Goal: Task Accomplishment & Management: Use online tool/utility

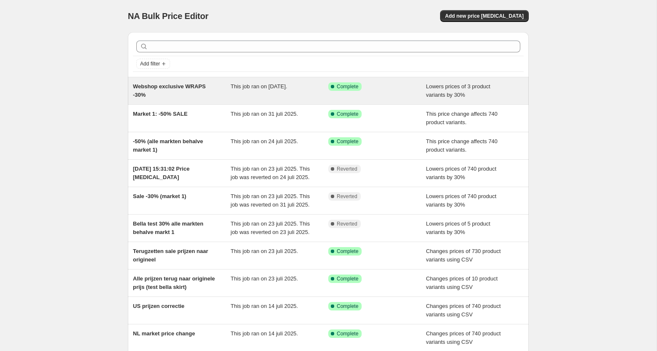
click at [202, 92] on div "Webshop exclusive WRAPS -30%" at bounding box center [182, 90] width 98 height 17
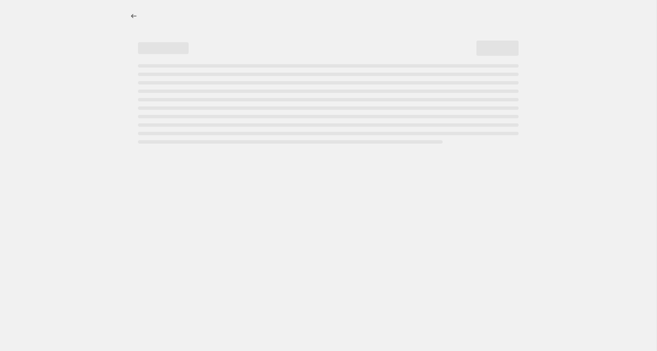
select select "percentage"
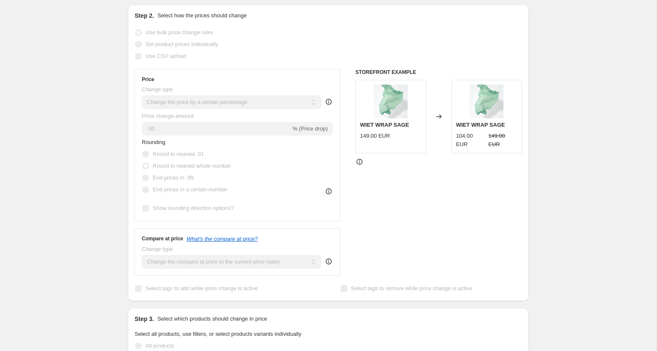
scroll to position [119, 0]
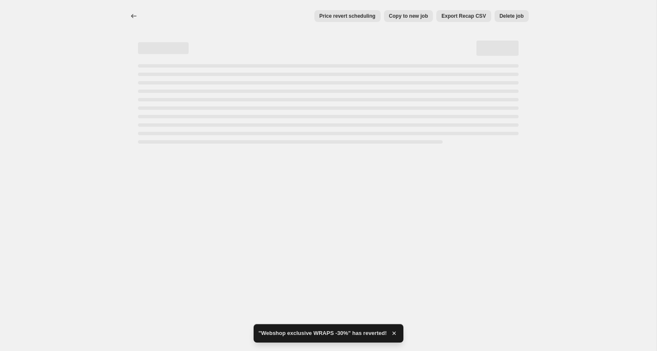
select select "percentage"
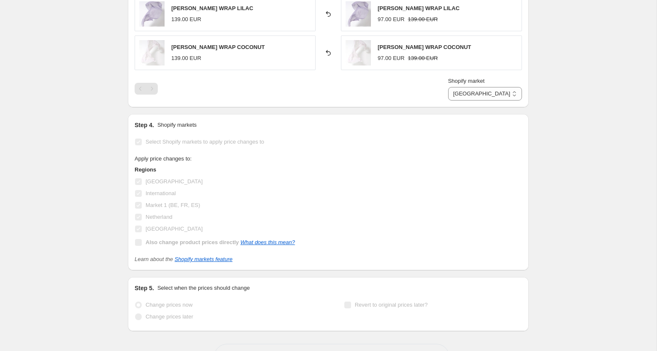
scroll to position [652, 0]
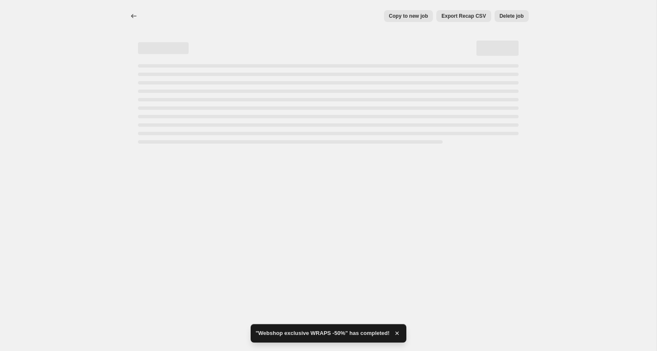
select select "percentage"
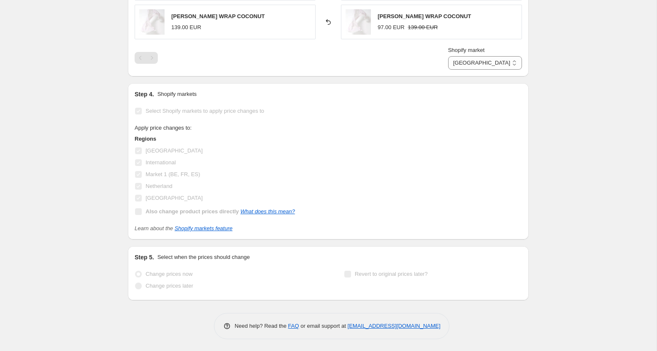
scroll to position [0, 0]
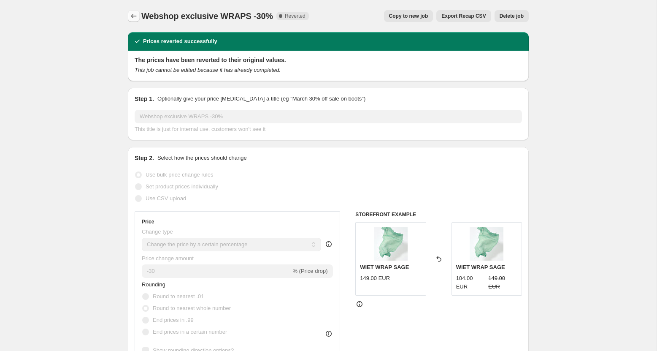
click at [135, 15] on icon "Price change jobs" at bounding box center [133, 16] width 8 height 8
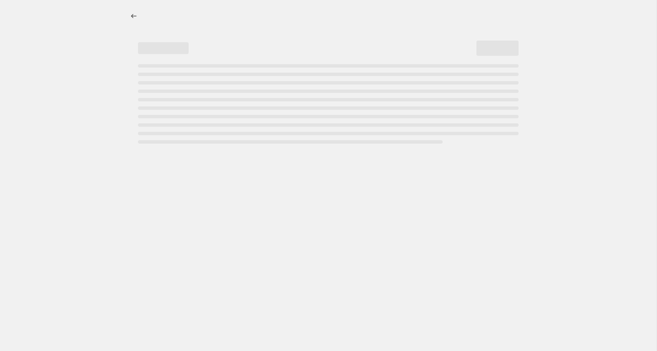
select select "percentage"
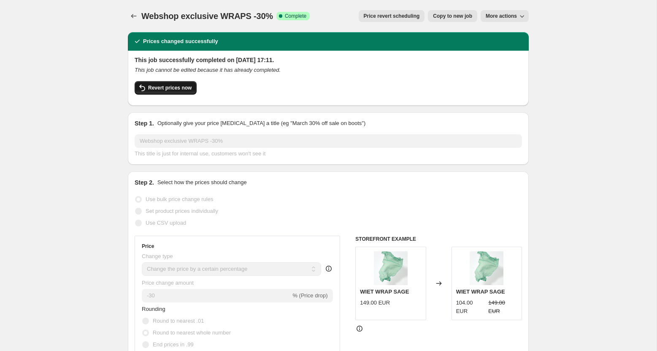
click at [175, 89] on span "Revert prices now" at bounding box center [169, 87] width 43 height 7
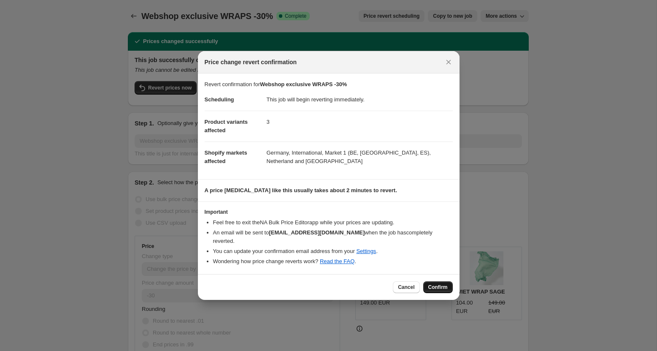
click at [434, 283] on span "Confirm" at bounding box center [437, 286] width 19 height 7
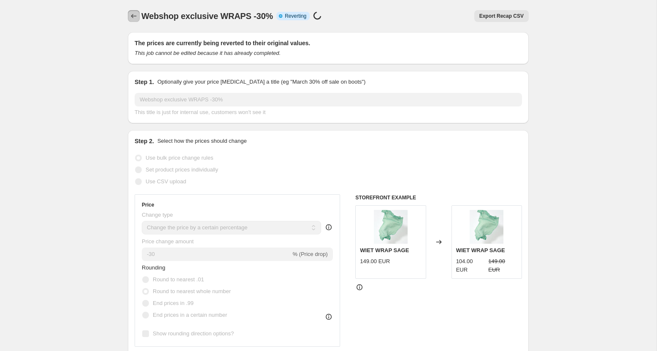
click at [132, 16] on icon "Price change jobs" at bounding box center [133, 16] width 5 height 4
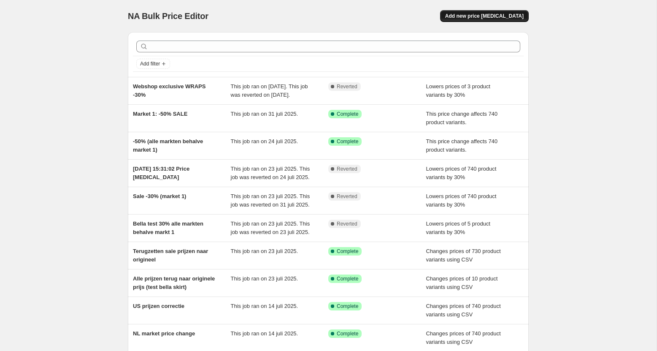
click at [497, 15] on span "Add new price [MEDICAL_DATA]" at bounding box center [484, 16] width 78 height 7
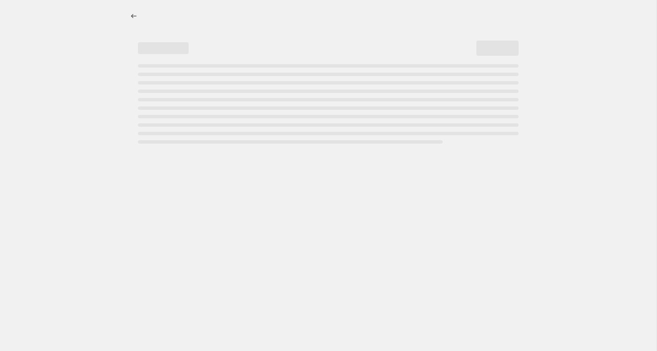
select select "percentage"
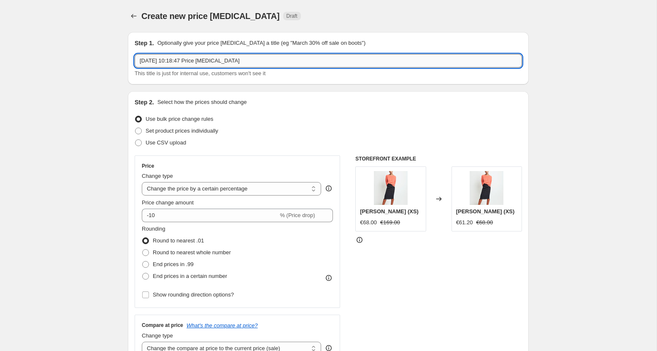
drag, startPoint x: 257, startPoint y: 60, endPoint x: 144, endPoint y: 57, distance: 113.1
click at [144, 57] on input "[DATE] 10:18:47 Price [MEDICAL_DATA]" at bounding box center [328, 60] width 387 height 13
type input "1"
click at [169, 59] on input "Webshop Exclusive WRAPS" at bounding box center [328, 60] width 387 height 13
click at [215, 64] on input "Webshop exclusive WRAPS" at bounding box center [328, 60] width 387 height 13
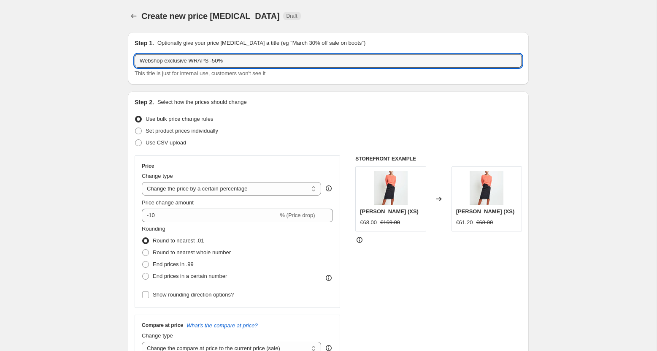
type input "Webshop exclusive WRAPS -50%"
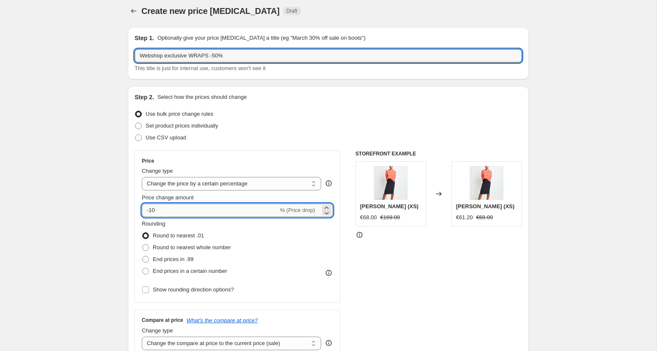
click at [169, 208] on input "-10" at bounding box center [210, 209] width 136 height 13
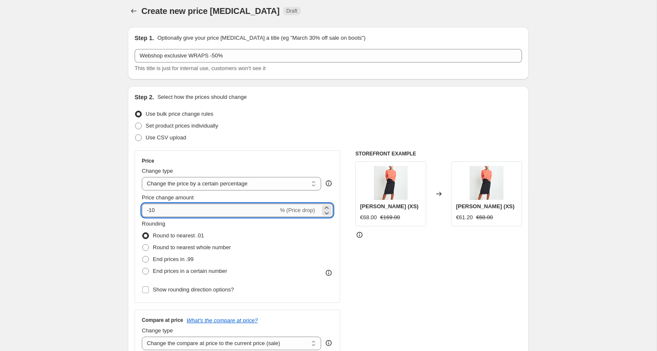
type input "-1"
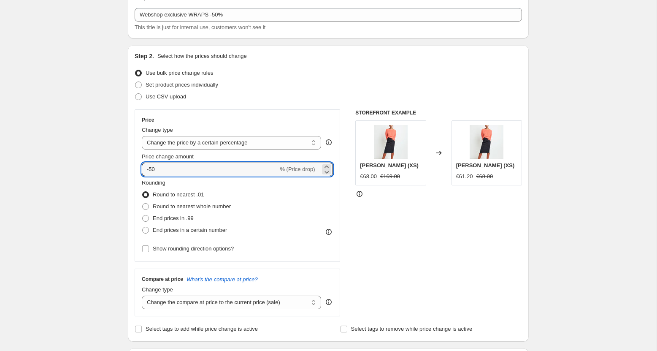
scroll to position [63, 0]
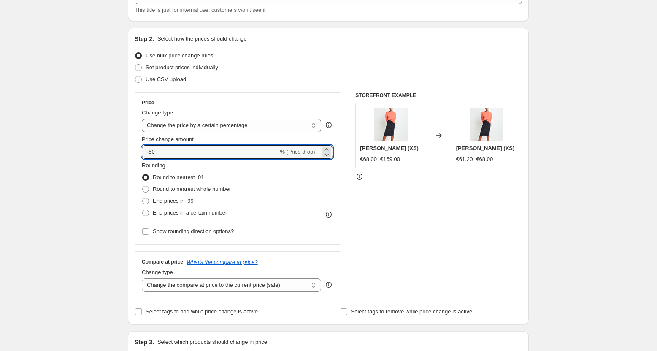
type input "-50"
click at [165, 191] on span "Round to nearest whole number" at bounding box center [192, 189] width 78 height 6
click at [143, 186] on input "Round to nearest whole number" at bounding box center [142, 186] width 0 height 0
radio input "true"
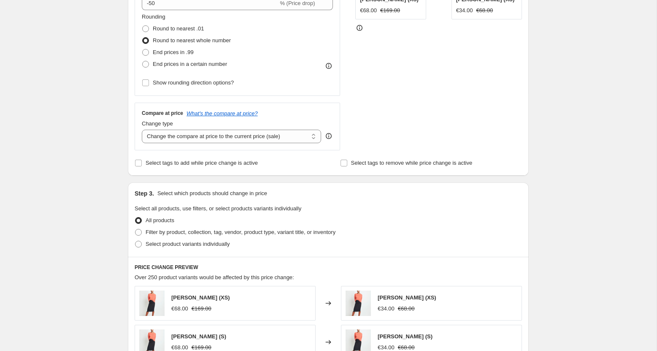
scroll to position [214, 0]
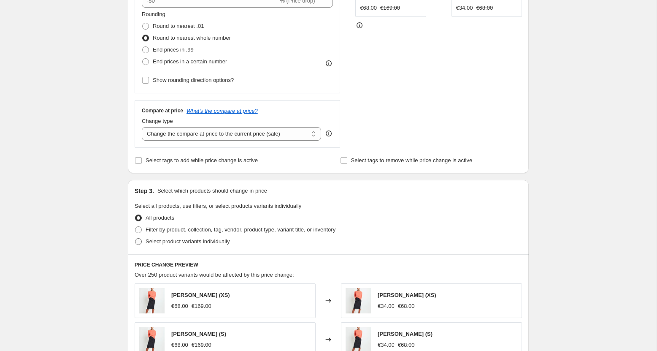
click at [138, 244] on label "Select product variants individually" at bounding box center [182, 241] width 95 height 12
click at [135, 238] on input "Select product variants individually" at bounding box center [135, 238] width 0 height 0
radio input "true"
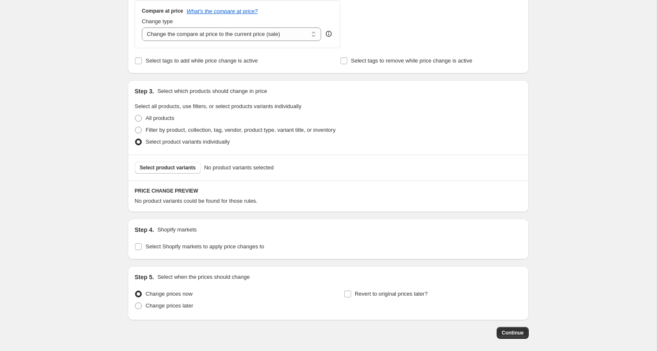
scroll to position [318, 0]
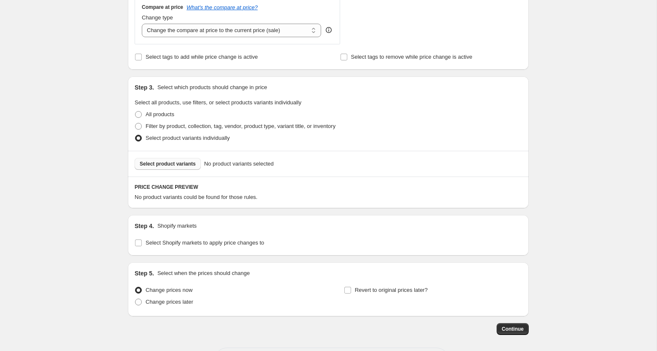
click at [168, 164] on span "Select product variants" at bounding box center [168, 163] width 56 height 7
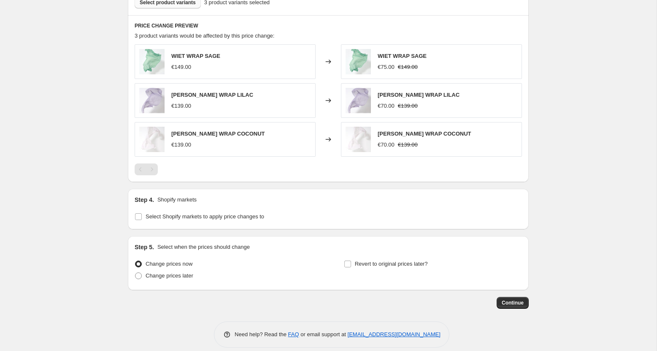
scroll to position [483, 0]
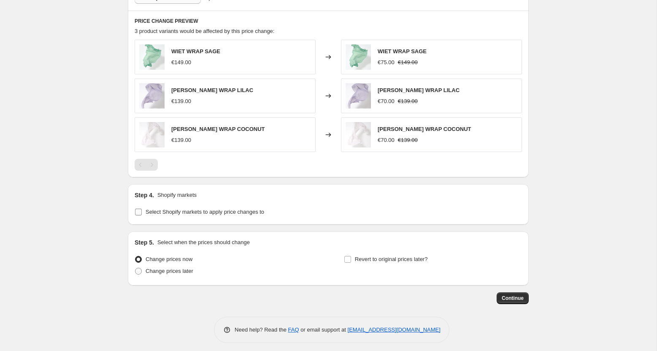
click at [140, 210] on input "Select Shopify markets to apply price changes to" at bounding box center [138, 211] width 7 height 7
checkbox input "true"
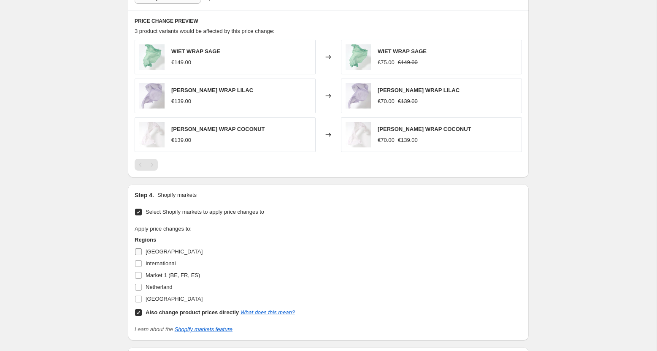
drag, startPoint x: 141, startPoint y: 249, endPoint x: 144, endPoint y: 259, distance: 10.5
click at [141, 250] on input "[GEOGRAPHIC_DATA]" at bounding box center [138, 251] width 7 height 7
checkbox input "true"
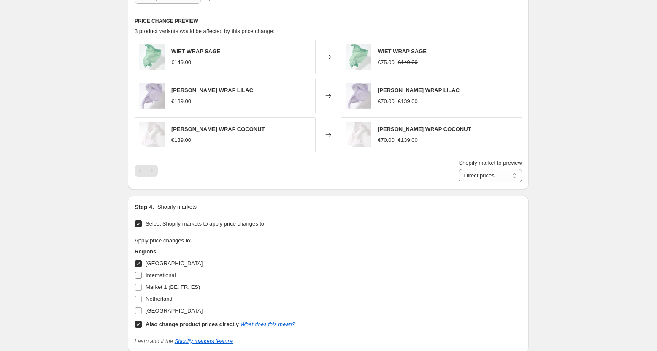
click at [140, 276] on input "International" at bounding box center [138, 275] width 7 height 7
checkbox input "true"
click at [140, 287] on input "Market 1 (BE, FR, ES)" at bounding box center [138, 286] width 7 height 7
checkbox input "true"
click at [140, 298] on input "Netherland" at bounding box center [138, 298] width 7 height 7
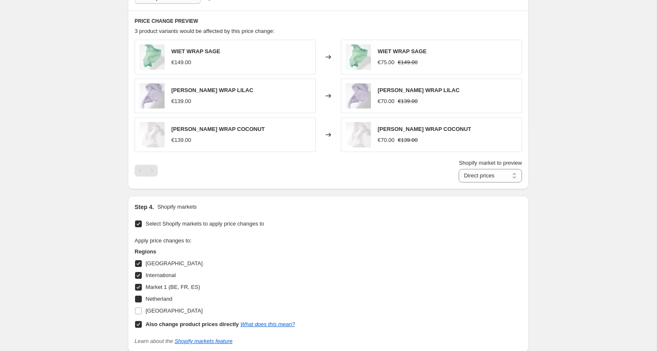
checkbox input "true"
click at [139, 310] on input "[GEOGRAPHIC_DATA]" at bounding box center [138, 310] width 7 height 7
checkbox input "true"
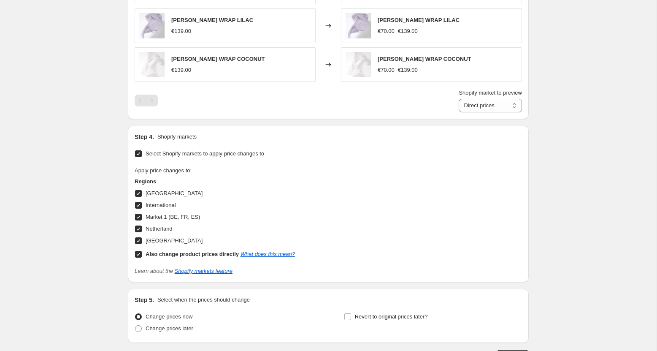
scroll to position [554, 0]
click at [135, 252] on input "Also change product prices directly What does this mean?" at bounding box center [138, 253] width 7 height 7
checkbox input "false"
select select "92687073575"
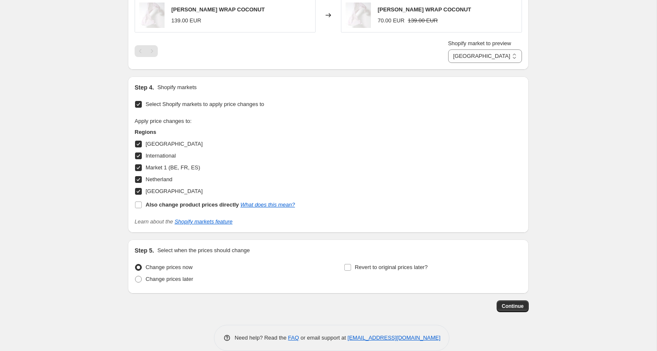
scroll to position [615, 0]
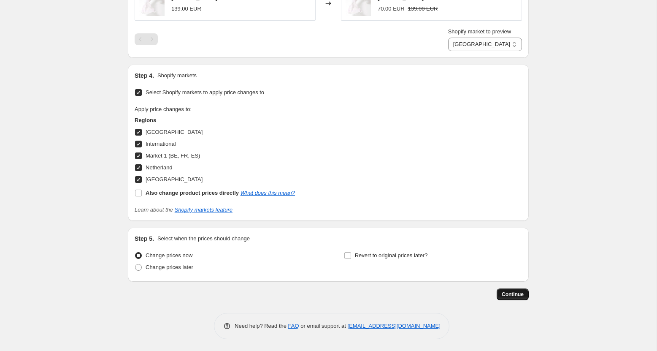
click at [513, 295] on span "Continue" at bounding box center [513, 294] width 22 height 7
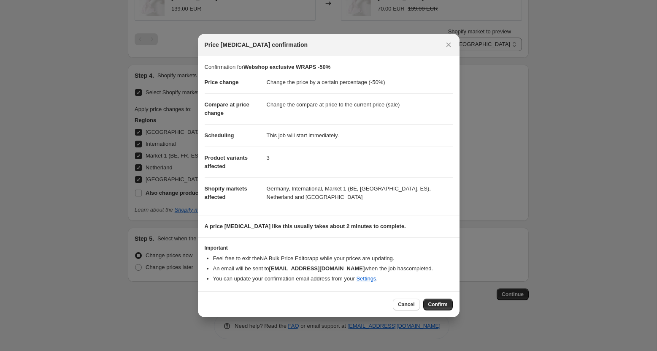
click at [437, 303] on span "Confirm" at bounding box center [437, 304] width 19 height 7
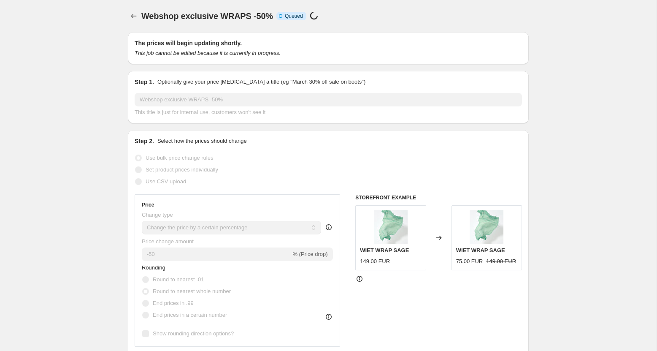
scroll to position [615, 0]
